Goal: Browse casually: Explore the website without a specific task or goal

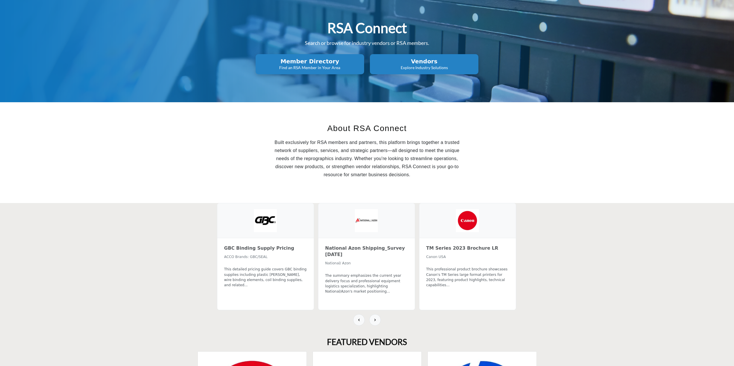
scroll to position [58, 0]
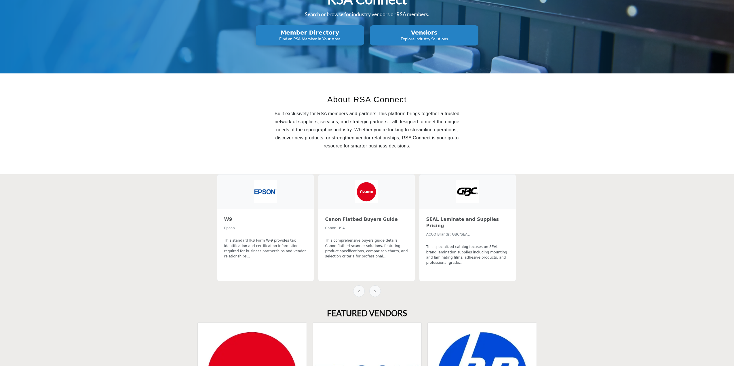
click at [164, 199] on section "GBC Binding Supply Pricing ACCO Brands: GBC/SEAL This detailed pricing guide co…" at bounding box center [367, 235] width 734 height 123
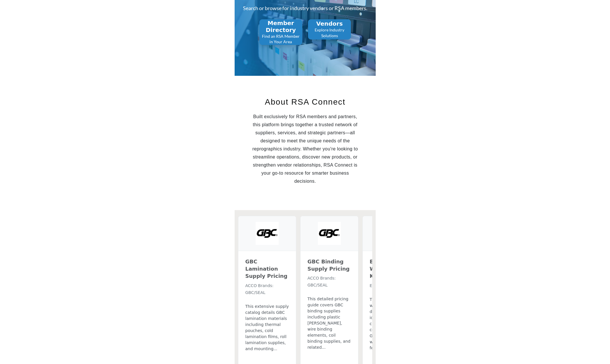
scroll to position [86, 0]
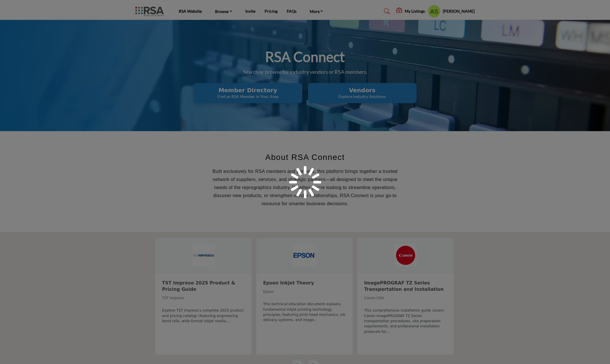
scroll to position [86, 0]
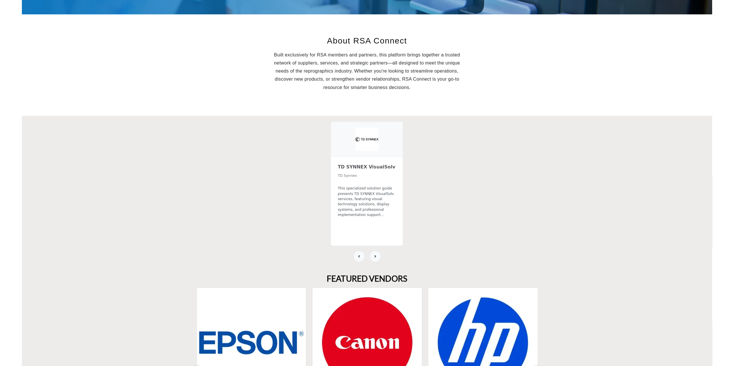
scroll to position [30, 0]
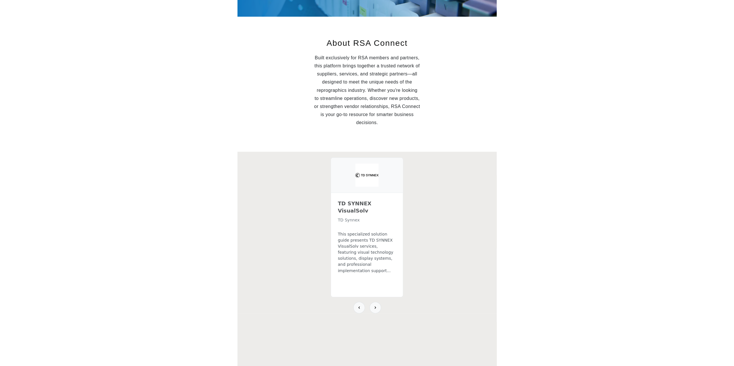
scroll to position [174, 0]
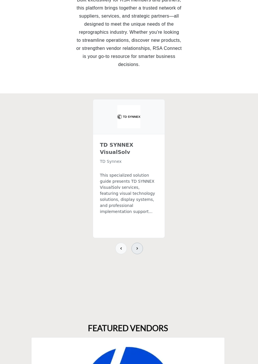
click at [140, 242] on button at bounding box center [137, 248] width 12 height 12
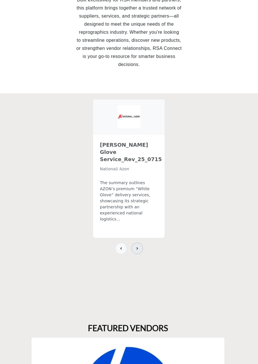
click at [140, 242] on button at bounding box center [137, 248] width 12 height 12
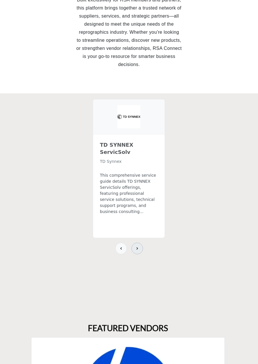
click at [140, 242] on button at bounding box center [137, 248] width 12 height 12
click at [138, 246] on icon at bounding box center [137, 248] width 5 height 5
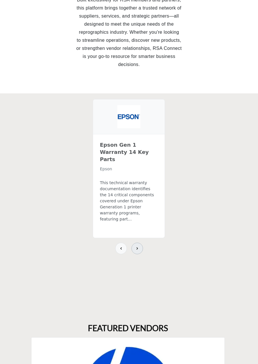
click at [138, 246] on icon at bounding box center [137, 248] width 5 height 5
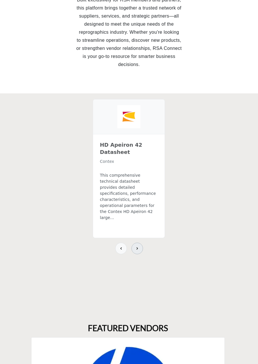
click at [138, 246] on icon at bounding box center [137, 248] width 5 height 5
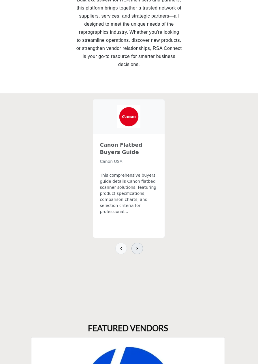
click at [138, 246] on icon at bounding box center [137, 248] width 5 height 5
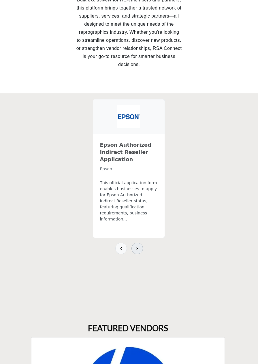
click at [138, 246] on icon at bounding box center [137, 248] width 5 height 5
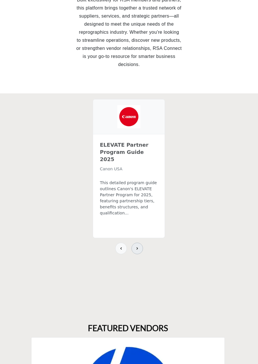
click at [138, 246] on icon at bounding box center [137, 248] width 5 height 5
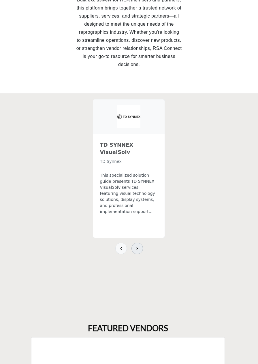
click at [138, 246] on icon at bounding box center [137, 248] width 5 height 5
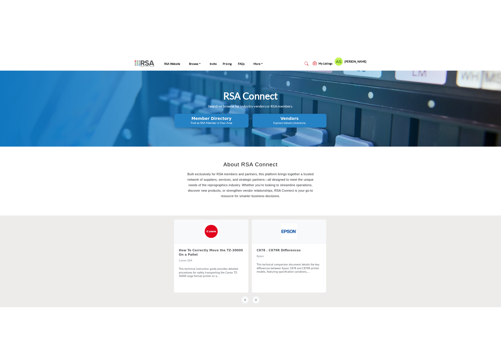
scroll to position [173, 0]
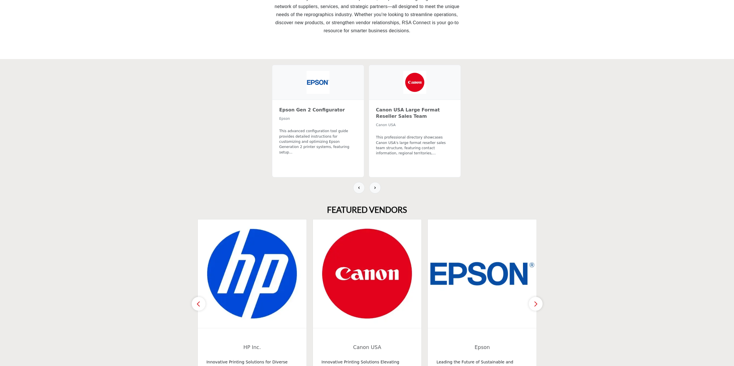
click at [543, 156] on section "How To Correctly Move the TZ-30000 On a Pallet Canon USA This technical instruc…" at bounding box center [367, 126] width 734 height 134
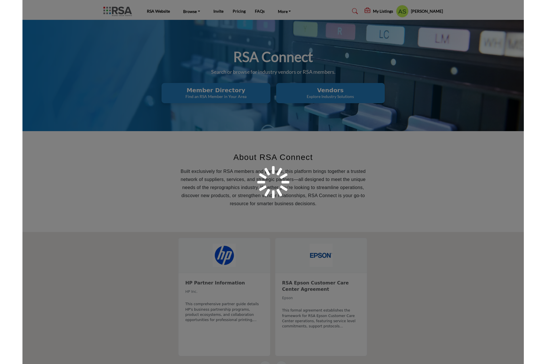
scroll to position [171, 0]
